Goal: Transaction & Acquisition: Book appointment/travel/reservation

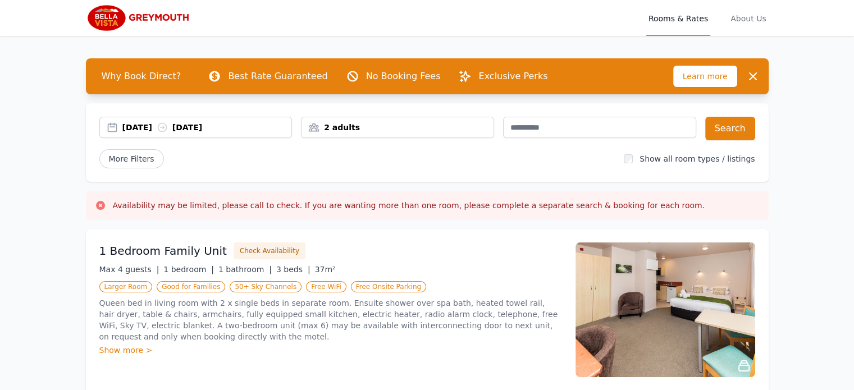
click at [129, 141] on div "[DATE] [DATE] 2 adults Search More Filters Show all room types / listings" at bounding box center [427, 142] width 683 height 79
click at [135, 127] on div "[DATE] [DATE]" at bounding box center [207, 127] width 170 height 11
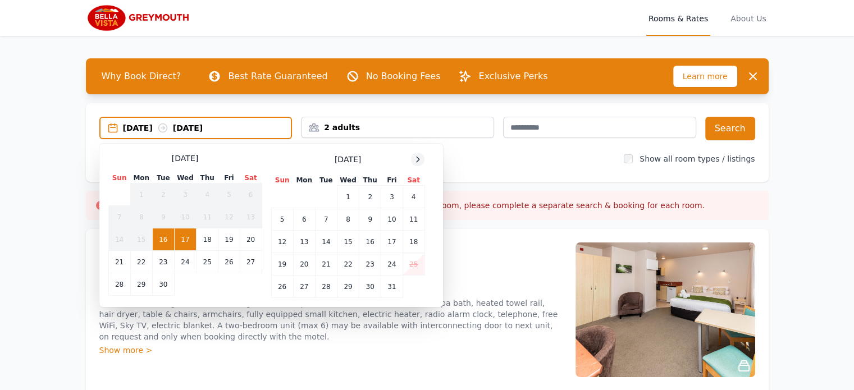
click at [417, 154] on div at bounding box center [417, 159] width 13 height 13
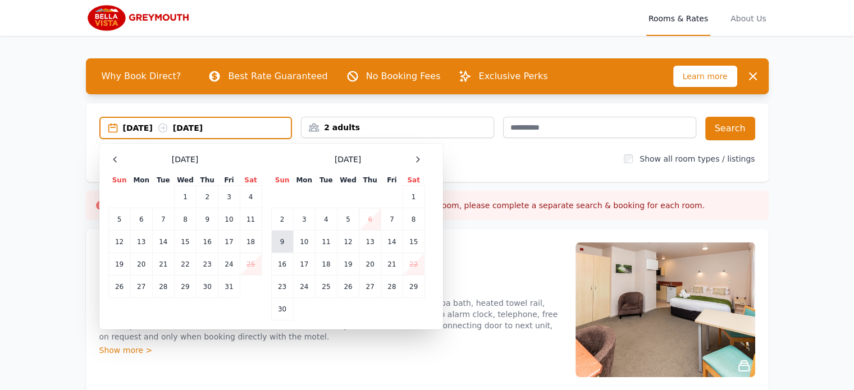
click at [280, 239] on td "9" at bounding box center [282, 242] width 22 height 22
click at [299, 241] on td "10" at bounding box center [304, 242] width 22 height 22
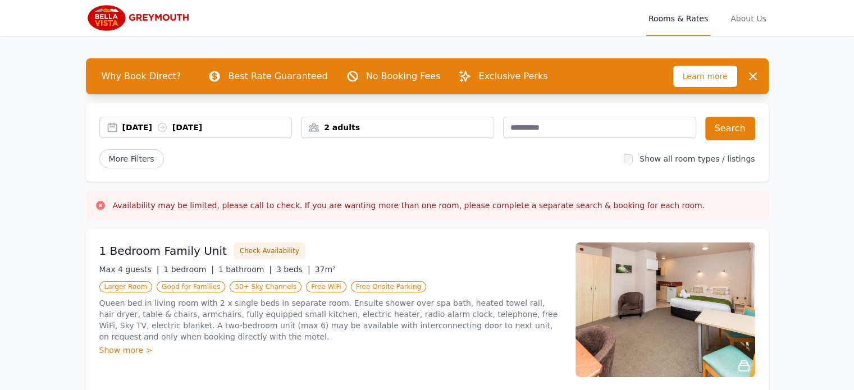
click at [454, 127] on div "2 adults" at bounding box center [398, 127] width 192 height 11
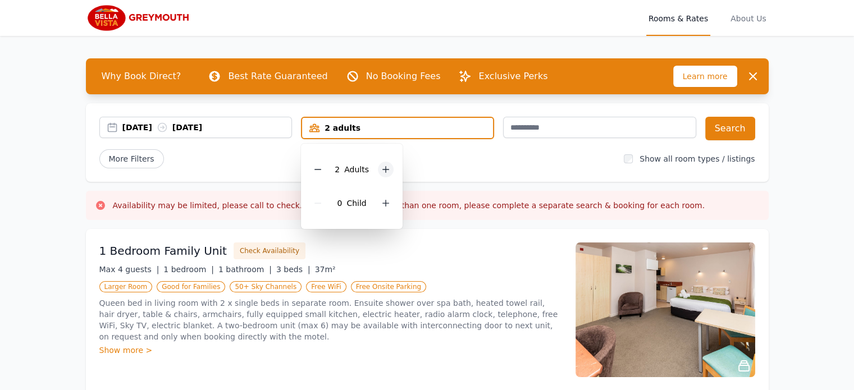
click at [383, 171] on icon at bounding box center [385, 169] width 9 height 9
click at [383, 203] on icon at bounding box center [386, 203] width 6 height 6
click at [456, 181] on div "[DATE] [DATE] 5 adults, 1 child [DEMOGRAPHIC_DATA] Adult s 1 Child Search More …" at bounding box center [427, 142] width 683 height 79
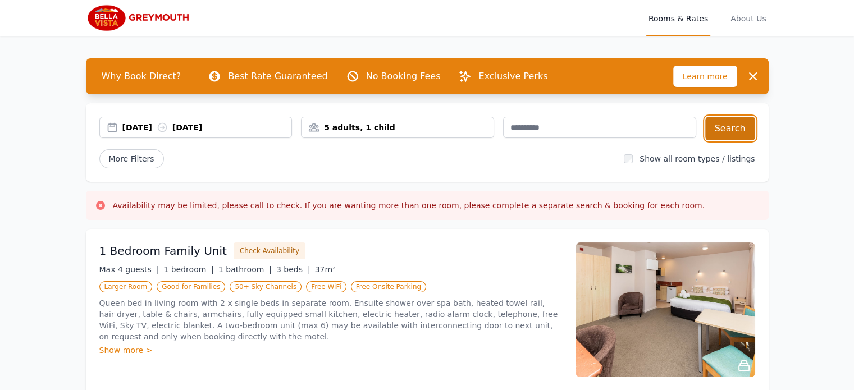
click at [733, 127] on button "Search" at bounding box center [730, 129] width 50 height 24
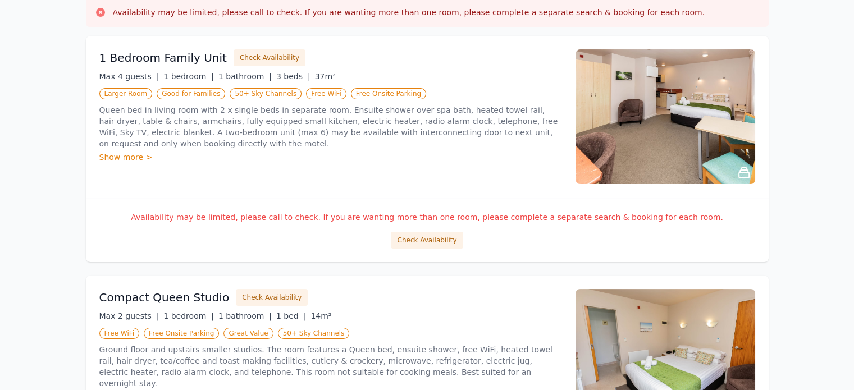
scroll to position [193, 0]
click at [443, 244] on button "Check Availability" at bounding box center [427, 240] width 72 height 17
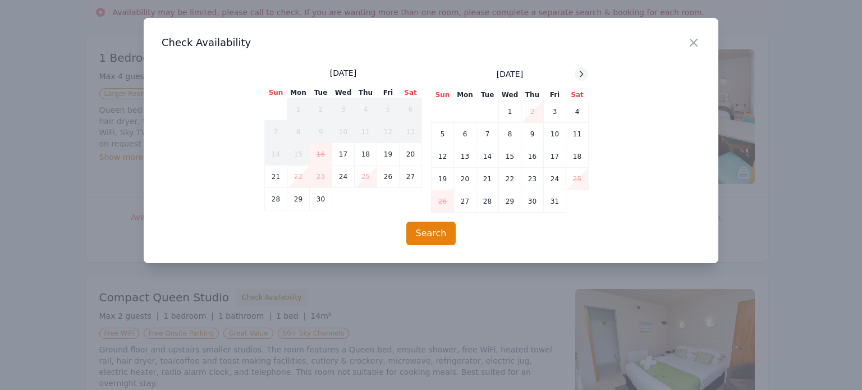
click at [583, 70] on icon at bounding box center [581, 74] width 9 height 9
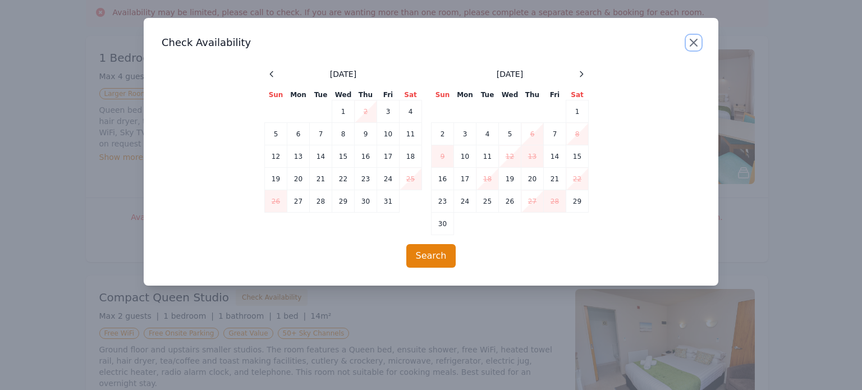
click at [697, 41] on icon "button" at bounding box center [693, 42] width 13 height 13
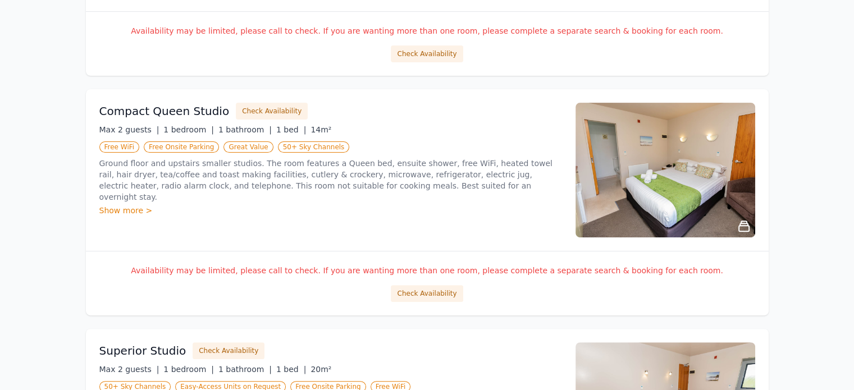
scroll to position [380, 0]
click at [427, 294] on button "Check Availability" at bounding box center [427, 293] width 72 height 17
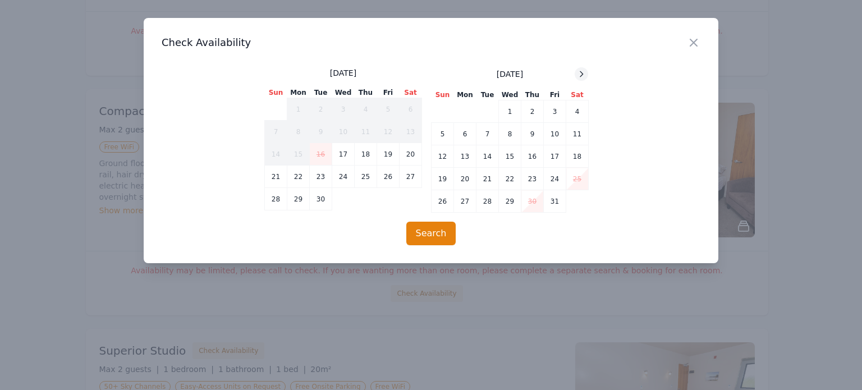
click at [582, 70] on icon at bounding box center [581, 74] width 9 height 9
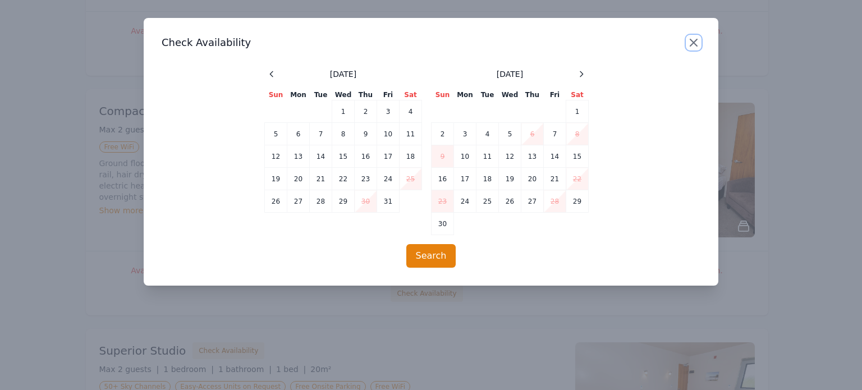
click at [695, 41] on icon "button" at bounding box center [694, 42] width 7 height 7
